Goal: Task Accomplishment & Management: Use online tool/utility

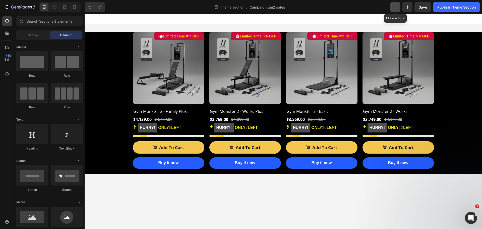
click at [396, 6] on icon "button" at bounding box center [395, 7] width 5 height 5
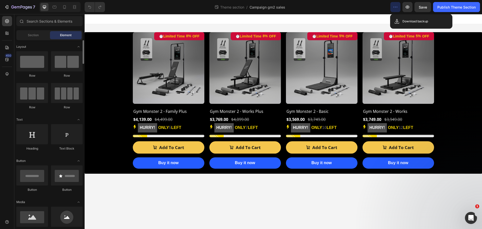
scroll to position [125, 0]
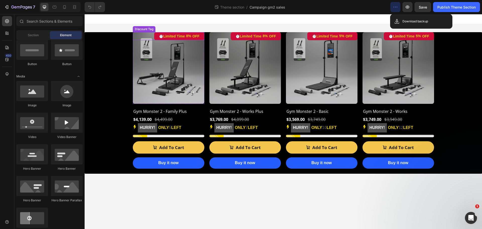
click at [201, 38] on div "⏱️Limited Time 8% OFF" at bounding box center [179, 36] width 50 height 8
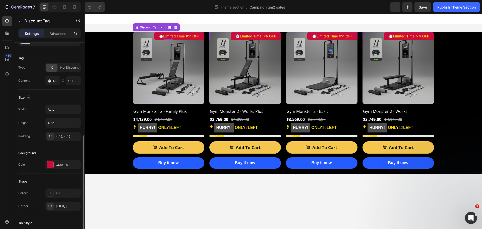
scroll to position [75, 0]
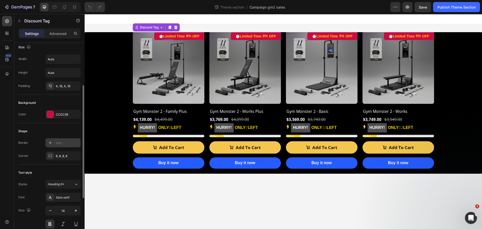
click at [55, 142] on div "Add..." at bounding box center [62, 142] width 35 height 9
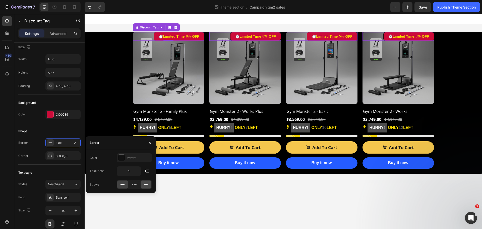
click at [147, 183] on icon at bounding box center [146, 184] width 5 height 5
click at [129, 184] on div at bounding box center [134, 184] width 11 height 8
click at [122, 185] on icon at bounding box center [122, 184] width 5 height 5
click at [134, 185] on icon at bounding box center [134, 184] width 5 height 5
click at [143, 185] on div at bounding box center [146, 184] width 11 height 8
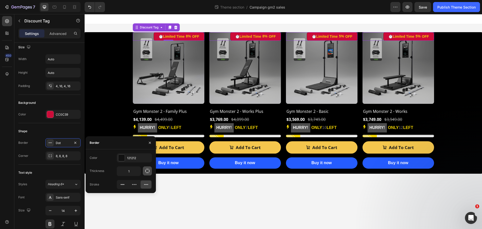
click at [144, 171] on button "button" at bounding box center [147, 170] width 9 height 9
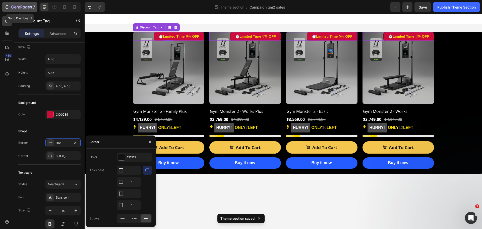
click at [8, 4] on div "7" at bounding box center [19, 7] width 31 height 6
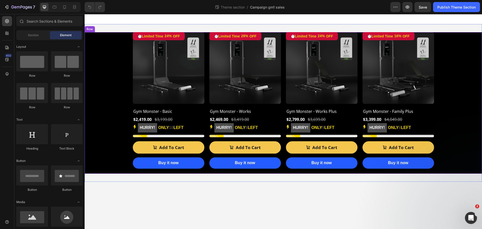
click at [97, 134] on div "⏱️Limited Time 24% OFF Discount Tag (P) Images Row Gym Monster - Basic (P) Titl…" at bounding box center [283, 102] width 397 height 141
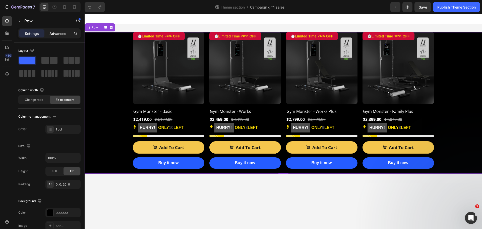
click at [58, 33] on p "Advanced" at bounding box center [57, 33] width 17 height 5
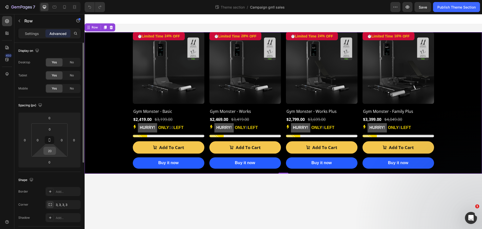
click at [54, 152] on input "20" at bounding box center [50, 151] width 10 height 8
drag, startPoint x: 281, startPoint y: 173, endPoint x: 280, endPoint y: 166, distance: 7.6
click at [280, 166] on div "⏱️Limited Time 24% OFF Discount Tag (P) Images Row Gym Monster - Basic (P) Titl…" at bounding box center [283, 102] width 397 height 141
click at [54, 151] on input "20" at bounding box center [50, 151] width 10 height 8
type input "2"
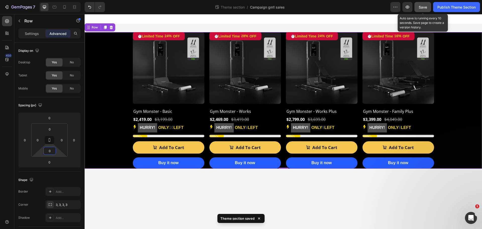
type input "0"
click at [425, 5] on span "Save" at bounding box center [423, 7] width 8 height 4
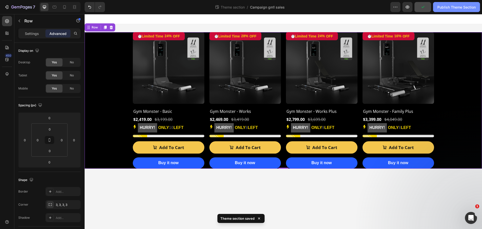
click at [441, 8] on div "Publish Theme Section" at bounding box center [456, 7] width 38 height 5
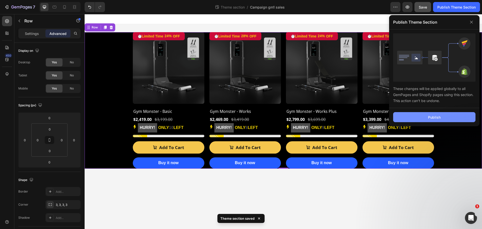
click at [427, 118] on button "Publish" at bounding box center [434, 117] width 82 height 10
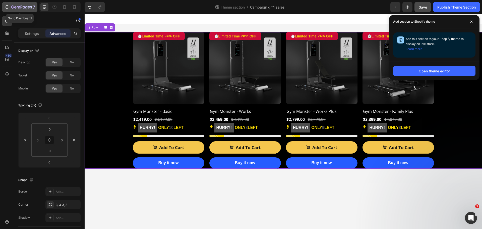
click at [11, 8] on div "7" at bounding box center [19, 7] width 31 height 6
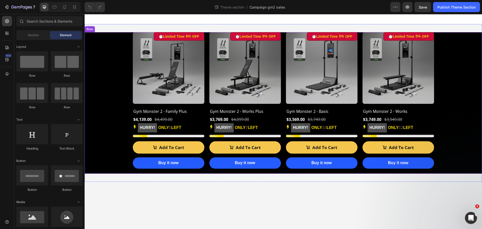
click at [115, 94] on div "⏱️Limited Time 8% OFF Discount Tag (P) Images Row Gym Monster 2 - Family Plus (…" at bounding box center [283, 102] width 397 height 141
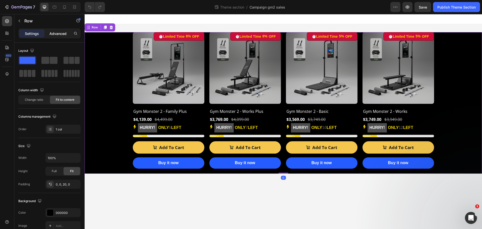
click at [55, 34] on p "Advanced" at bounding box center [57, 33] width 17 height 5
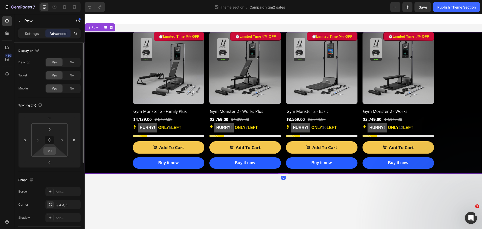
click at [52, 150] on input "20" at bounding box center [50, 151] width 10 height 8
type input "0"
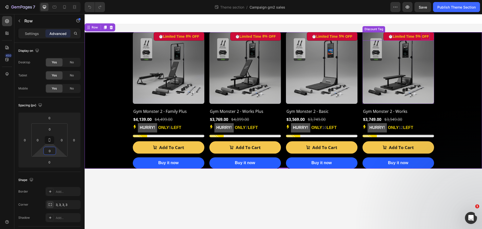
click at [200, 37] on div "OFF" at bounding box center [195, 36] width 9 height 6
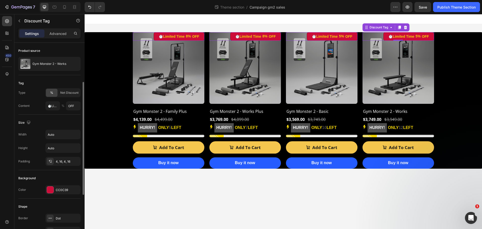
scroll to position [50, 0]
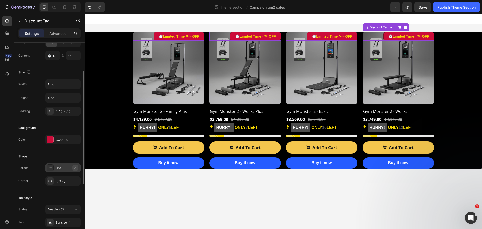
click at [75, 167] on icon "button" at bounding box center [75, 168] width 4 height 4
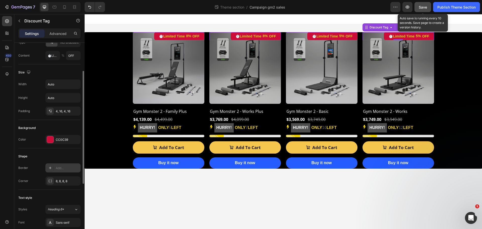
click at [425, 7] on span "Save" at bounding box center [423, 7] width 8 height 4
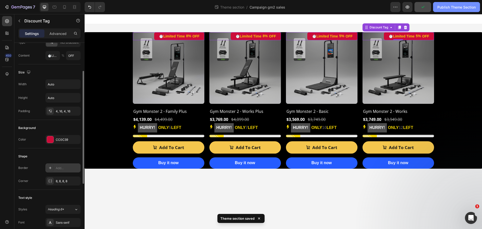
click at [446, 9] on div "Publish Theme Section" at bounding box center [456, 7] width 38 height 5
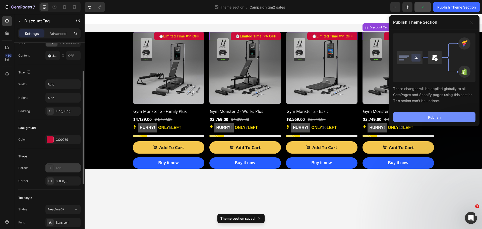
click at [428, 115] on div "Publish" at bounding box center [434, 116] width 13 height 5
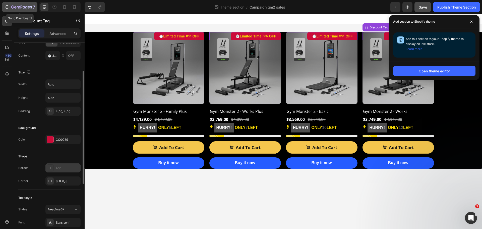
click at [5, 8] on icon "button" at bounding box center [6, 7] width 5 height 5
